Goal: Transaction & Acquisition: Obtain resource

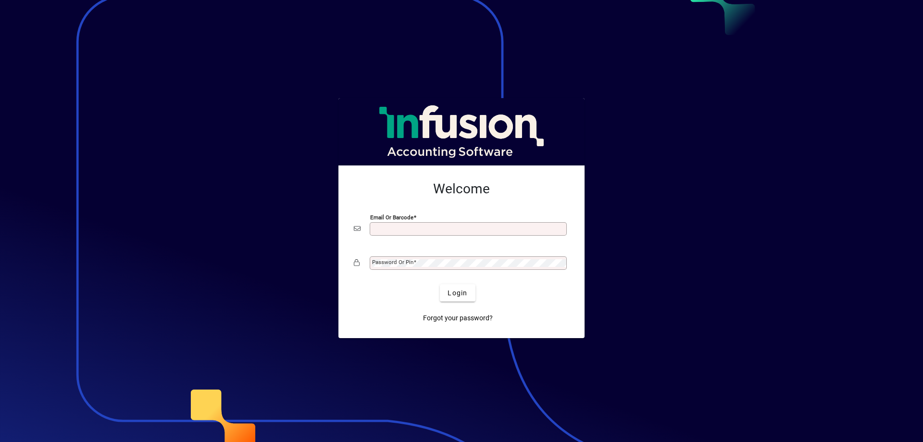
click at [409, 230] on input "Email or Barcode" at bounding box center [469, 229] width 194 height 8
click at [404, 230] on input "Email or Barcode" at bounding box center [469, 229] width 194 height 8
type input "**********"
click at [440, 284] on button "Login" at bounding box center [457, 292] width 35 height 17
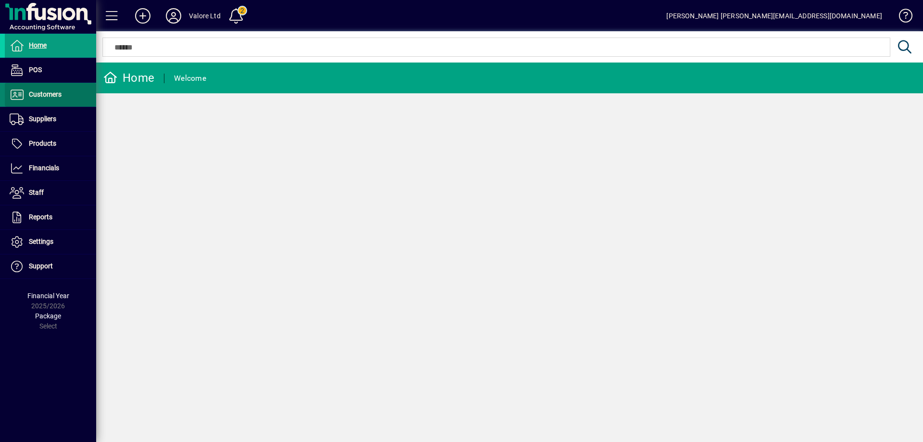
click at [58, 100] on span "Customers" at bounding box center [33, 95] width 57 height 12
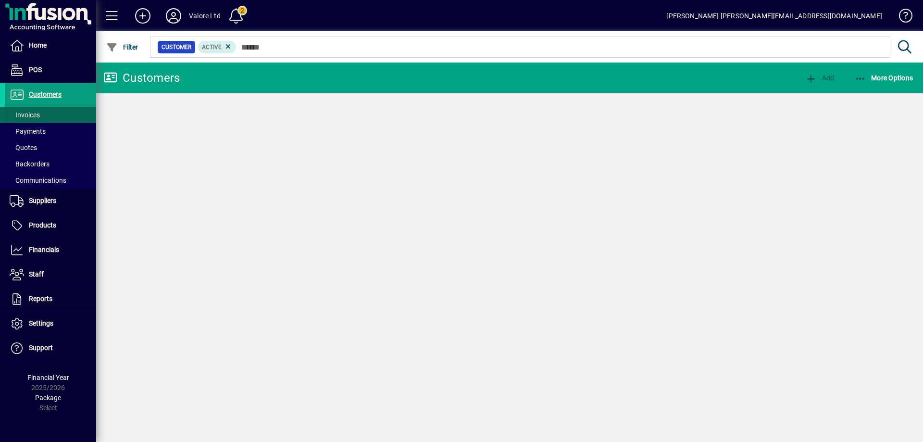
click at [41, 118] on span at bounding box center [50, 114] width 91 height 23
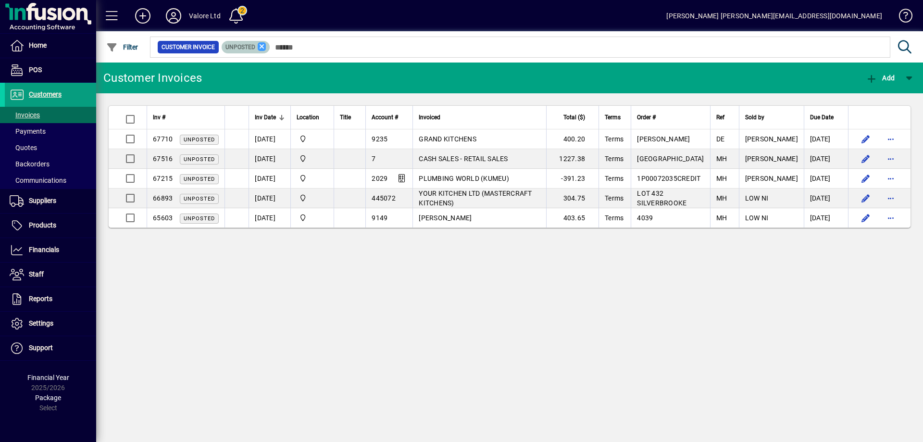
click at [262, 46] on icon at bounding box center [262, 46] width 9 height 9
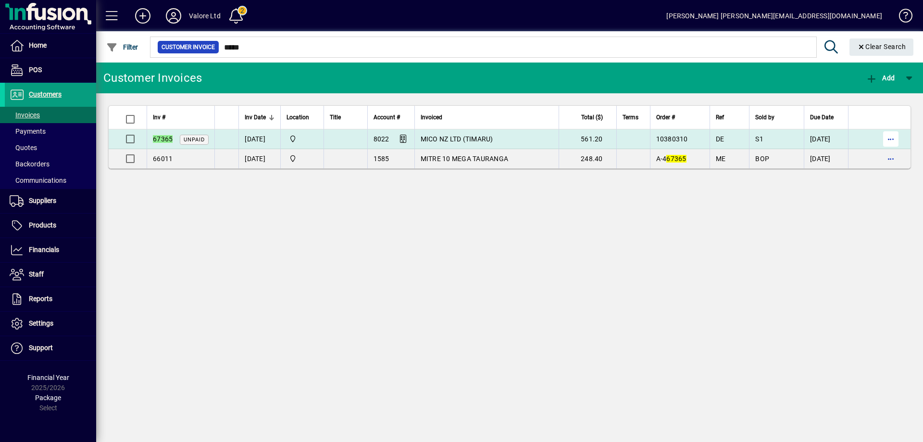
click at [890, 138] on span "button" at bounding box center [890, 138] width 23 height 23
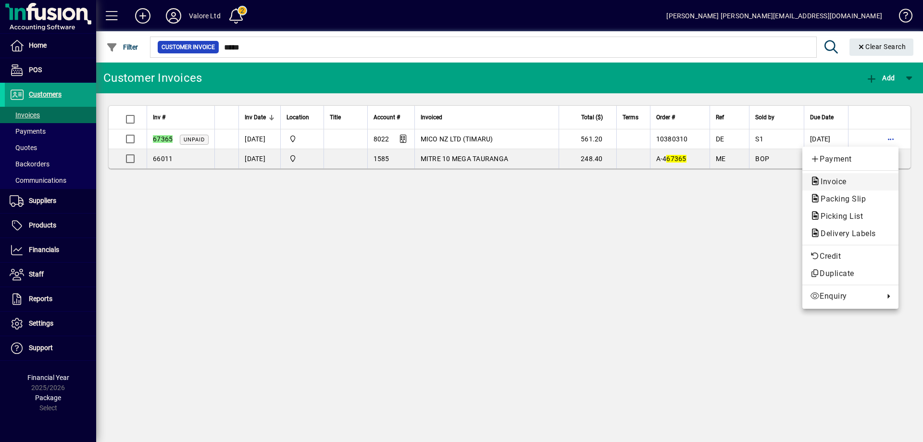
click at [849, 180] on span "Invoice" at bounding box center [830, 181] width 41 height 9
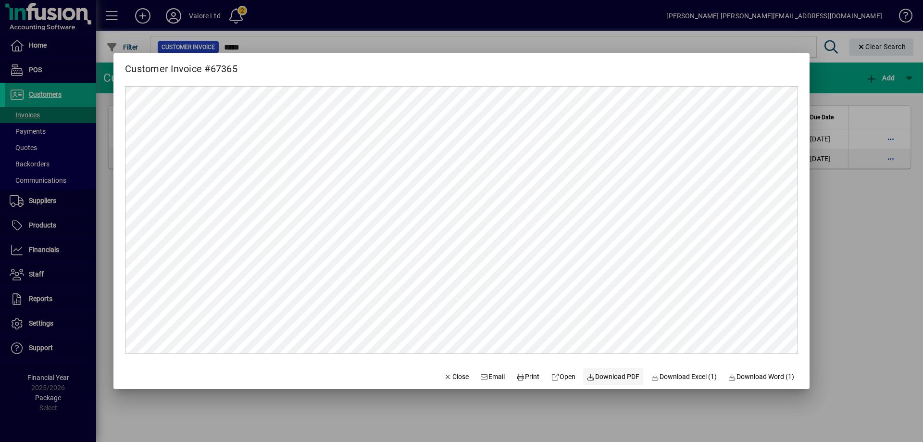
click at [608, 376] on span "Download PDF" at bounding box center [613, 377] width 53 height 10
click at [716, 40] on div at bounding box center [461, 221] width 923 height 442
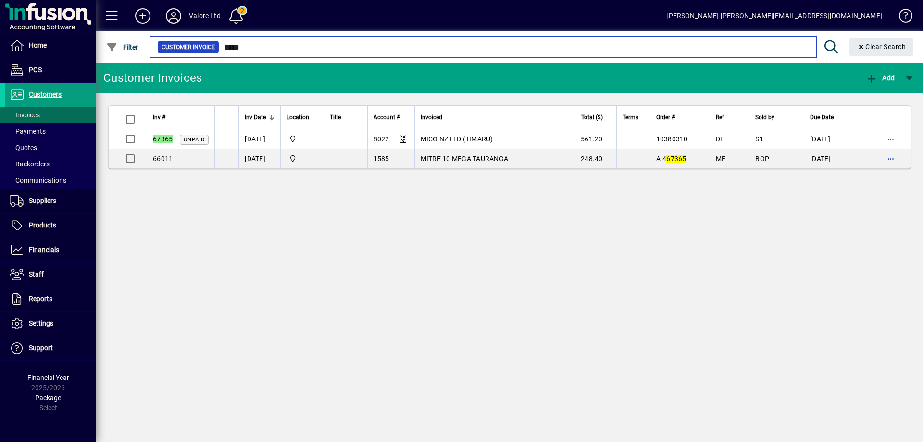
drag, startPoint x: 234, startPoint y: 48, endPoint x: 276, endPoint y: 47, distance: 42.3
click at [276, 47] on input "*****" at bounding box center [514, 46] width 590 height 13
type input "*****"
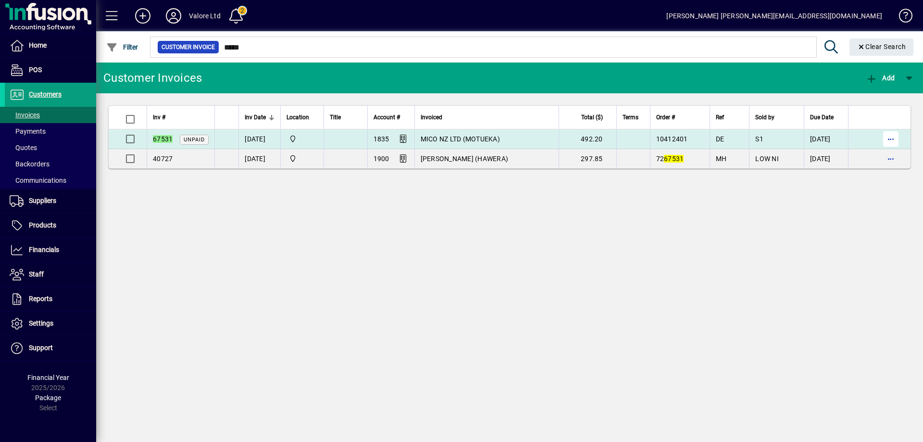
click at [892, 141] on span "button" at bounding box center [890, 138] width 23 height 23
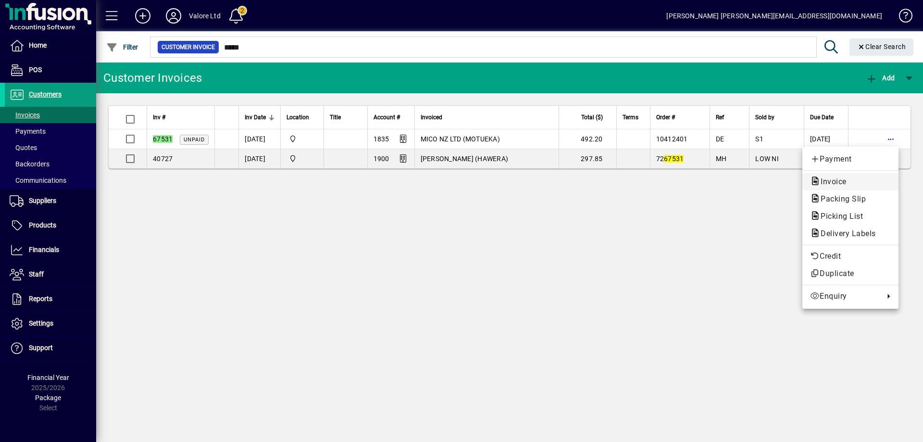
click at [840, 180] on span "Invoice" at bounding box center [830, 181] width 41 height 9
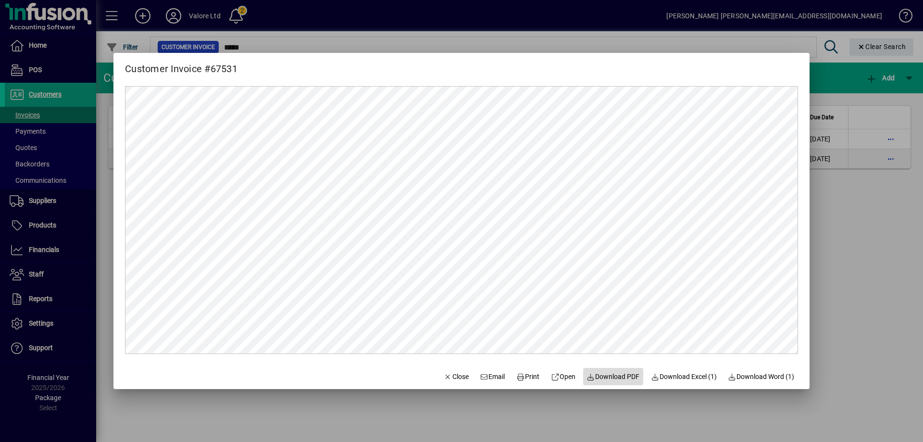
click at [605, 377] on span "Download PDF" at bounding box center [613, 377] width 53 height 10
